Goal: Information Seeking & Learning: Learn about a topic

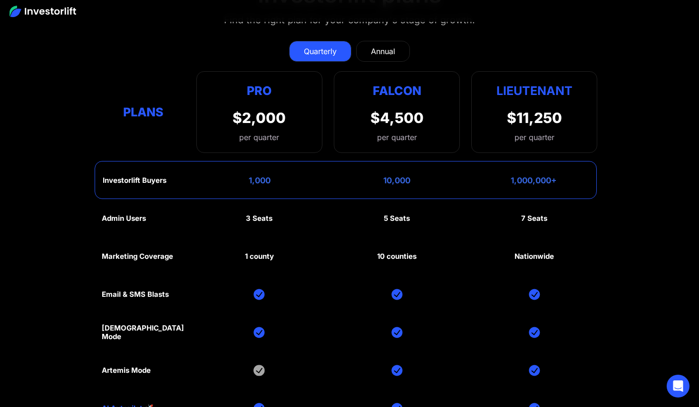
scroll to position [4305, 0]
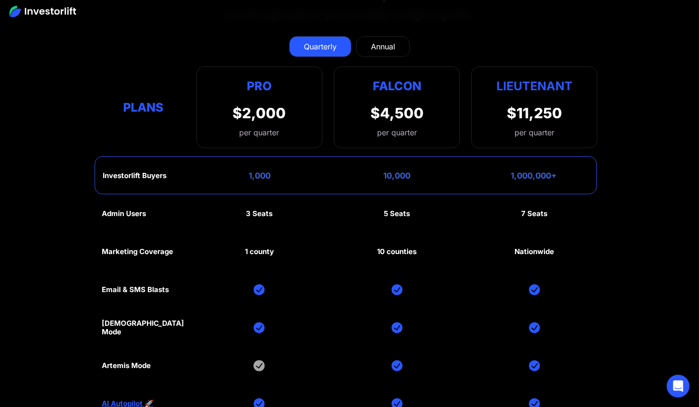
click at [382, 51] on div "Annual" at bounding box center [383, 46] width 24 height 11
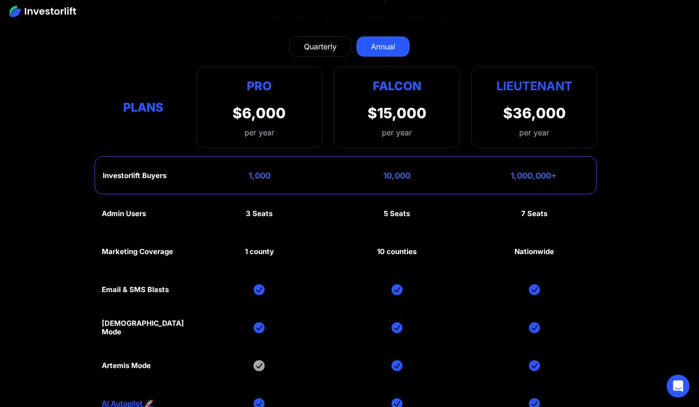
click at [328, 45] on div "Quarterly" at bounding box center [320, 46] width 33 height 11
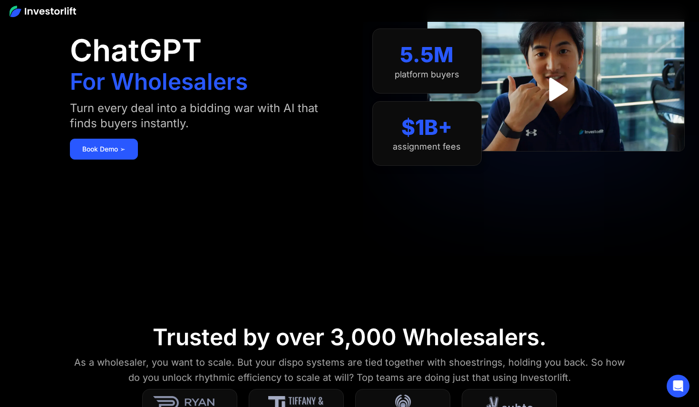
scroll to position [0, 0]
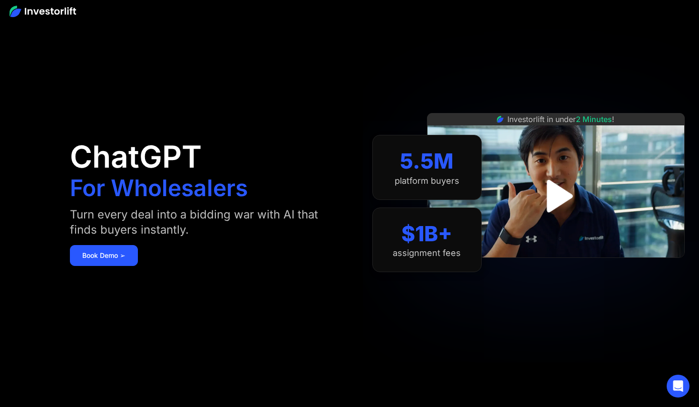
click at [559, 194] on img "open lightbox" at bounding box center [555, 196] width 59 height 59
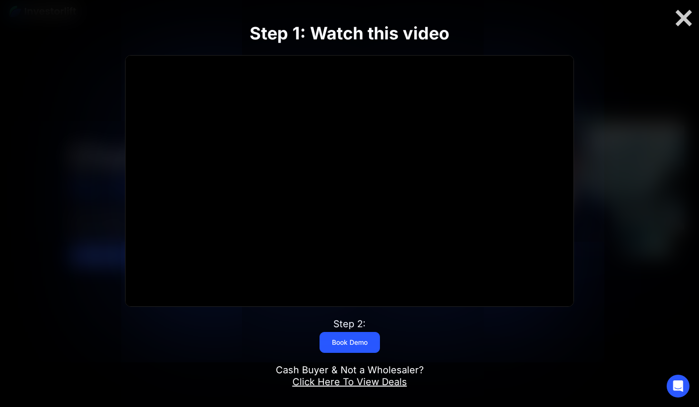
click at [346, 382] on link "Click Here To View Deals" at bounding box center [349, 381] width 115 height 11
